Goal: Understand site structure: Understand site structure

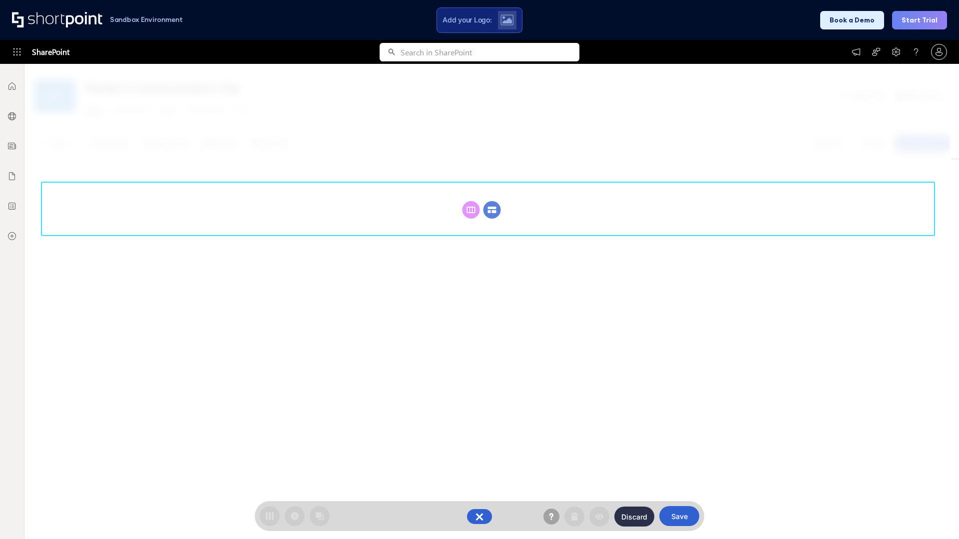
click at [492, 201] on circle at bounding box center [491, 209] width 17 height 17
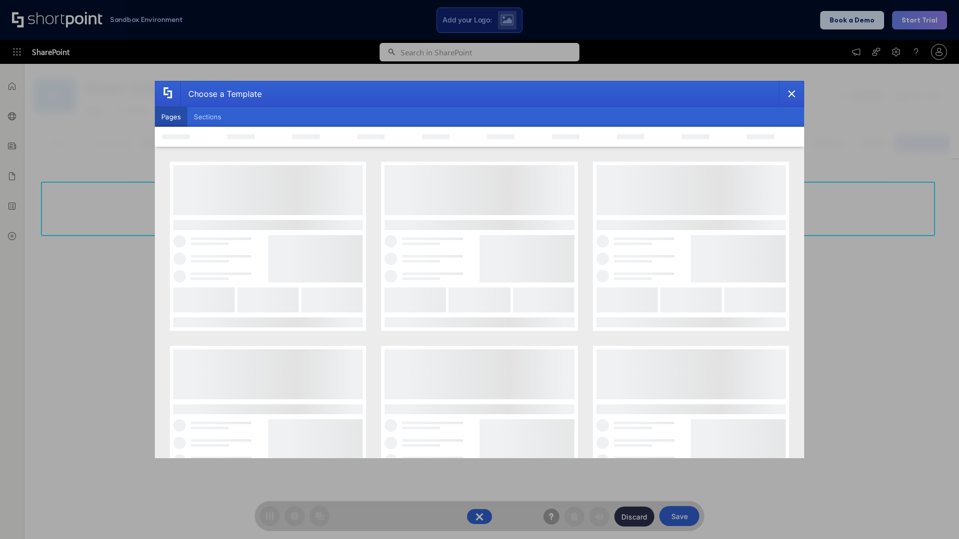
scroll to position [137, 0]
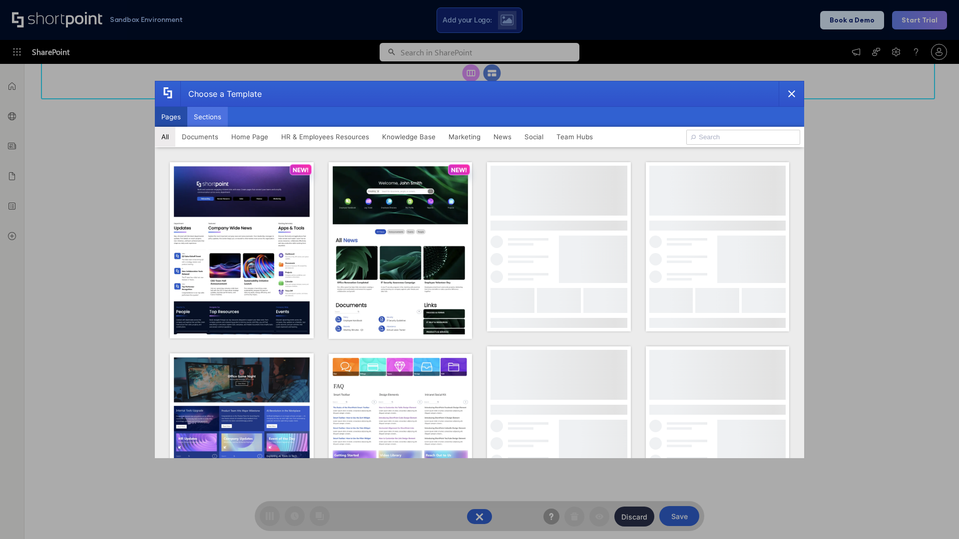
click at [207, 117] on button "Sections" at bounding box center [207, 117] width 40 height 20
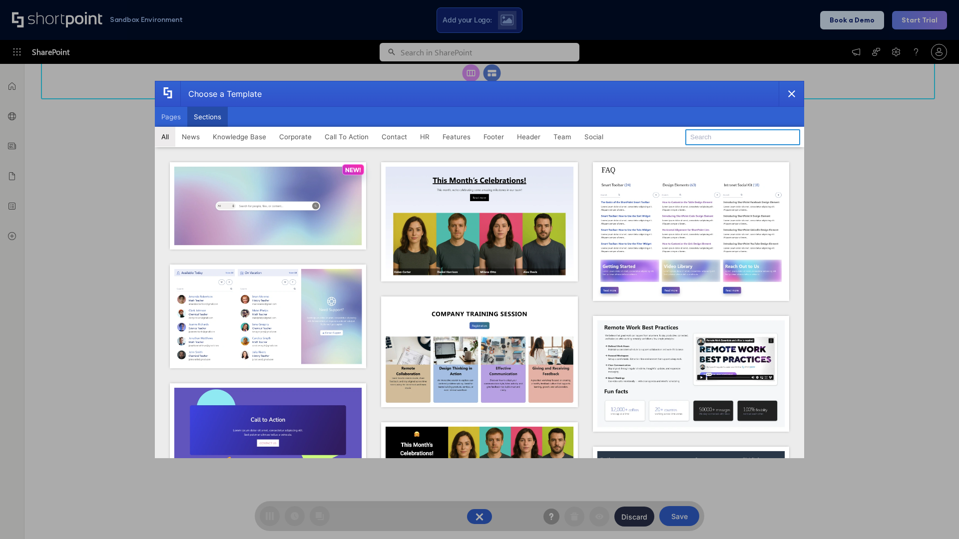
type input "Header 5"
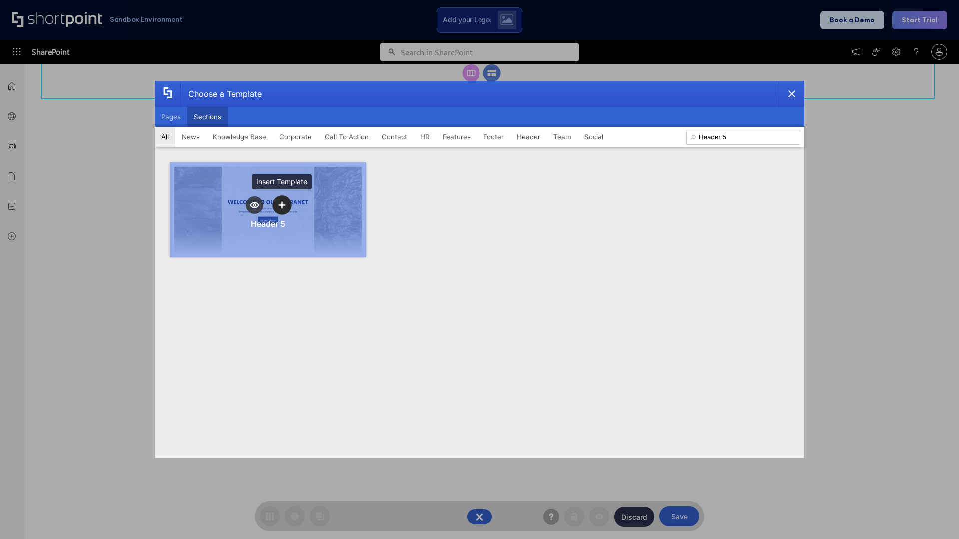
click at [282, 205] on icon "template selector" at bounding box center [281, 204] width 7 height 7
